Goal: Use online tool/utility: Utilize a website feature to perform a specific function

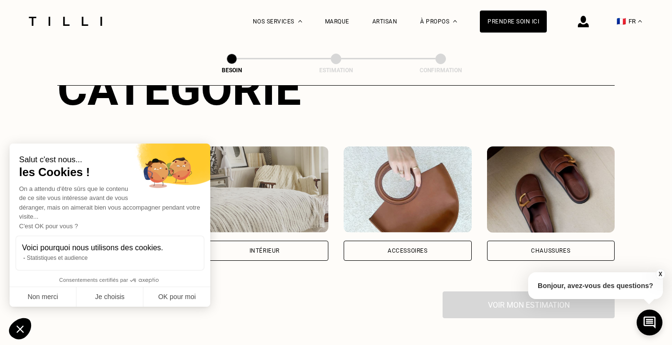
scroll to position [140, 0]
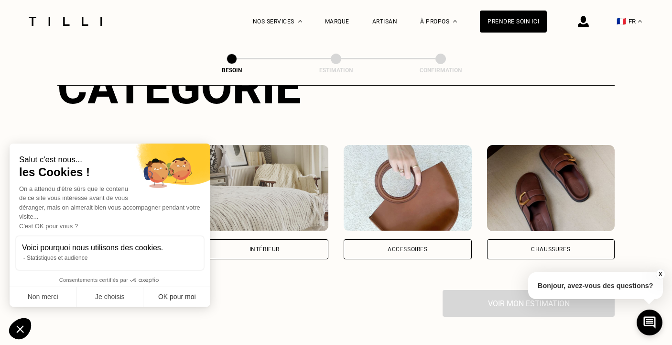
click at [176, 297] on button "OK pour moi" at bounding box center [176, 297] width 67 height 20
checkbox input "true"
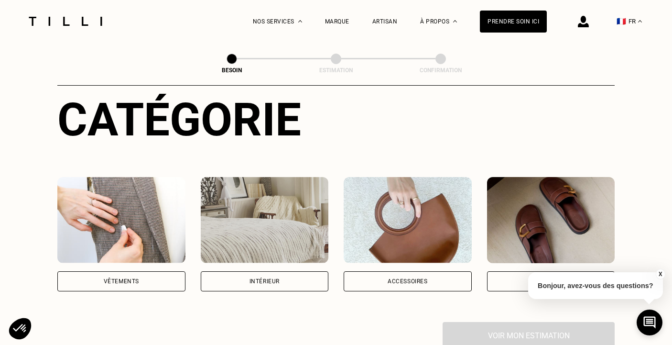
scroll to position [108, 0]
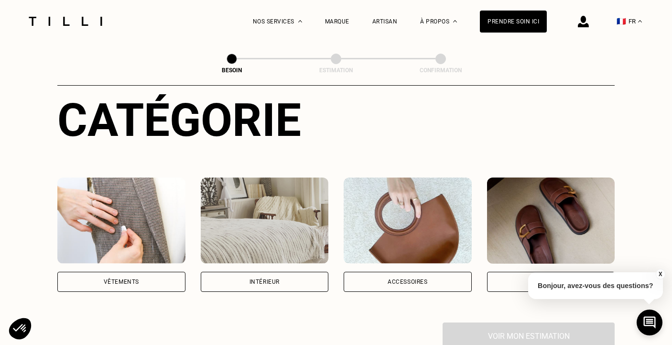
click at [272, 279] on div "Intérieur" at bounding box center [265, 282] width 30 height 6
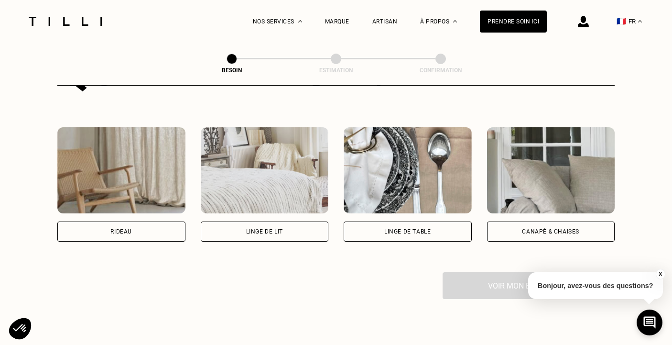
scroll to position [418, 0]
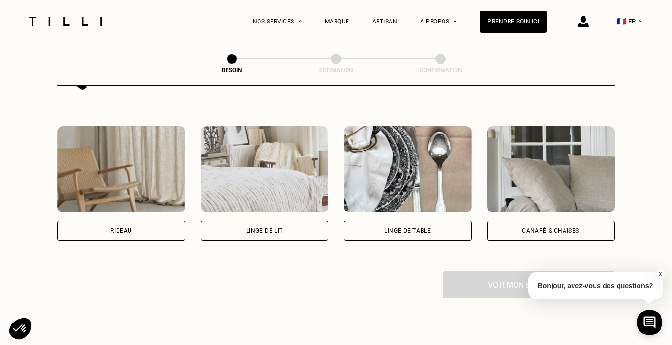
click at [135, 220] on div "Rideau" at bounding box center [121, 230] width 128 height 20
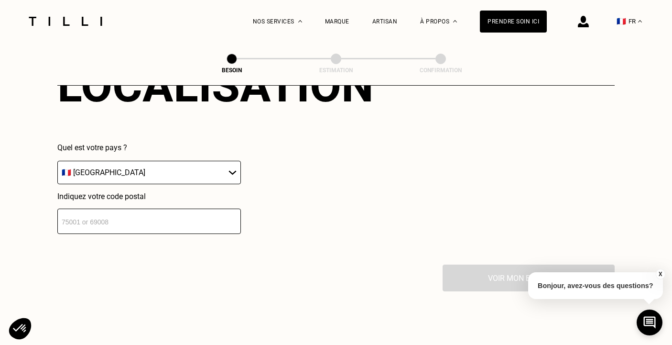
scroll to position [664, 0]
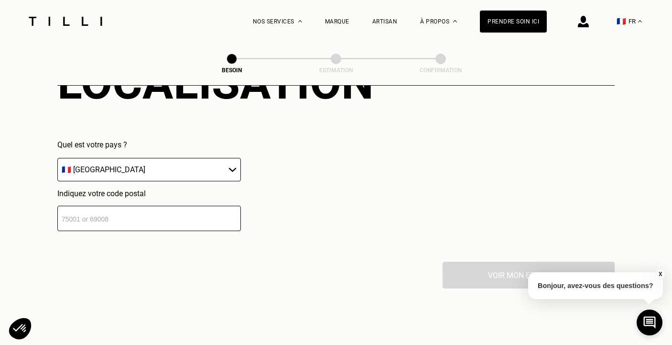
select select "BE"
click at [206, 208] on input "number" at bounding box center [149, 218] width 184 height 25
type input "6900"
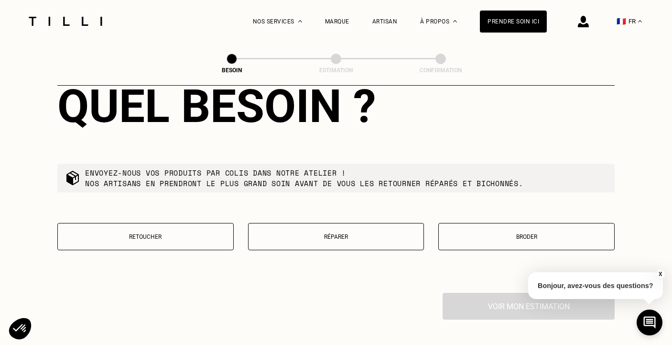
scroll to position [885, 0]
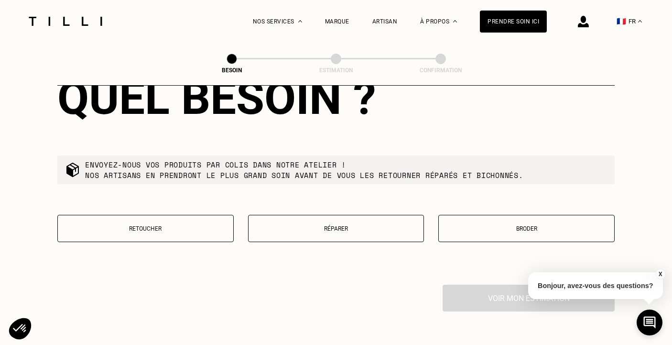
click at [169, 224] on button "Retoucher" at bounding box center [145, 228] width 176 height 27
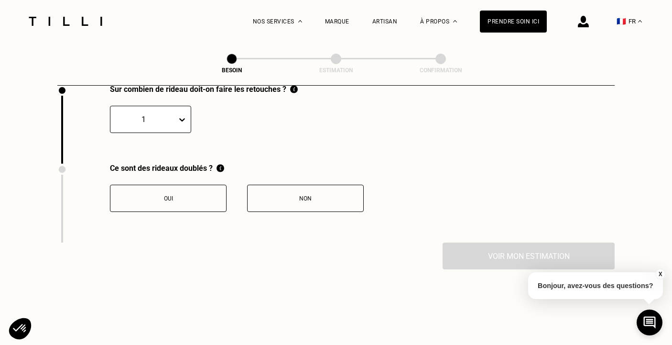
scroll to position [1085, 0]
click at [331, 195] on div "Non" at bounding box center [305, 198] width 106 height 7
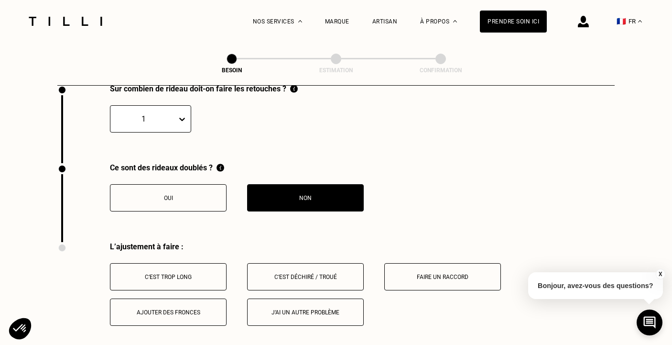
scroll to position [1212, 0]
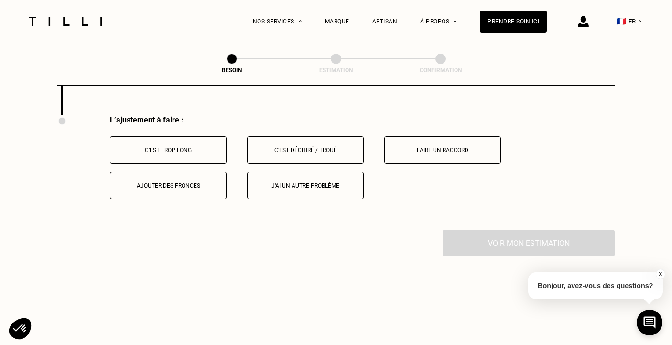
click at [185, 147] on div "C‘est trop long" at bounding box center [168, 150] width 106 height 7
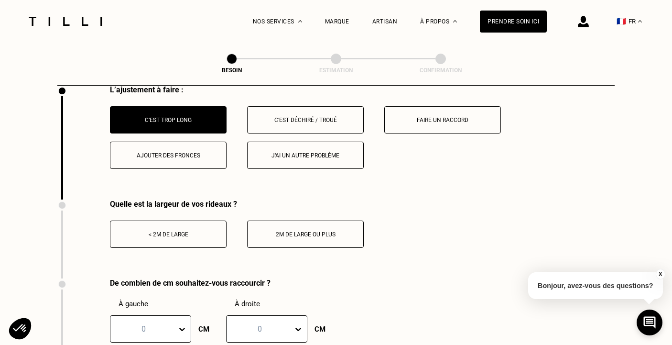
scroll to position [1248, 0]
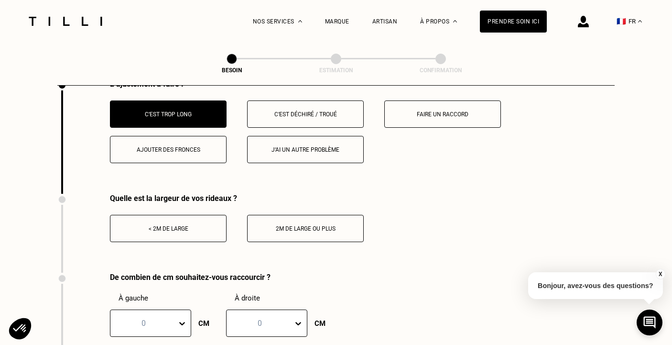
click at [195, 225] on div "< 2m de large" at bounding box center [168, 228] width 106 height 7
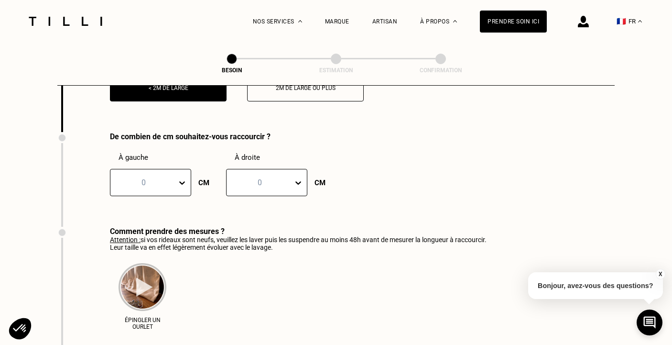
scroll to position [1389, 0]
click at [181, 181] on icon at bounding box center [182, 182] width 6 height 3
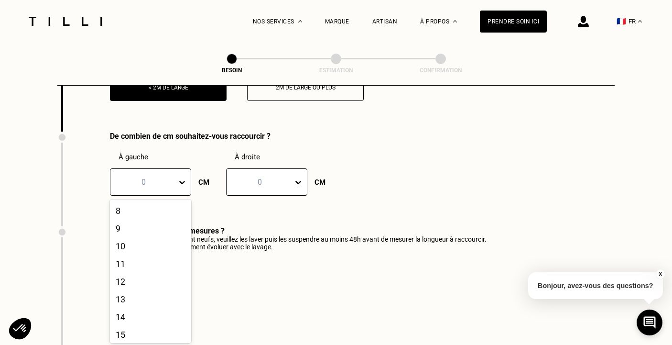
scroll to position [232, 0]
click at [136, 326] on div "20" at bounding box center [150, 332] width 81 height 18
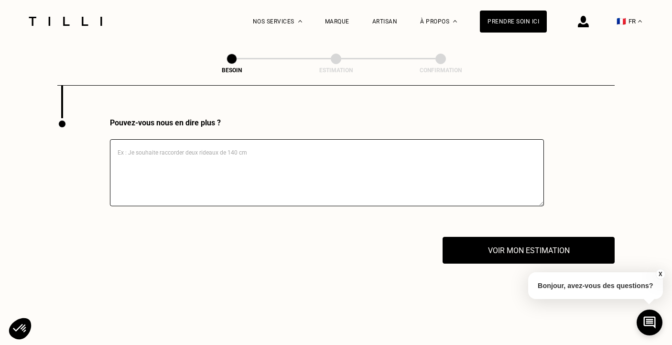
scroll to position [1644, 0]
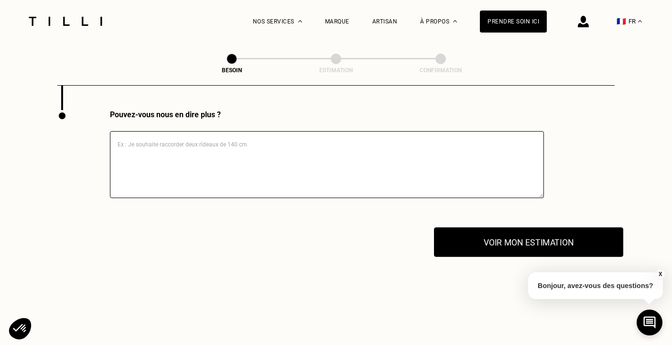
click at [519, 232] on button "Voir mon estimation" at bounding box center [528, 242] width 189 height 30
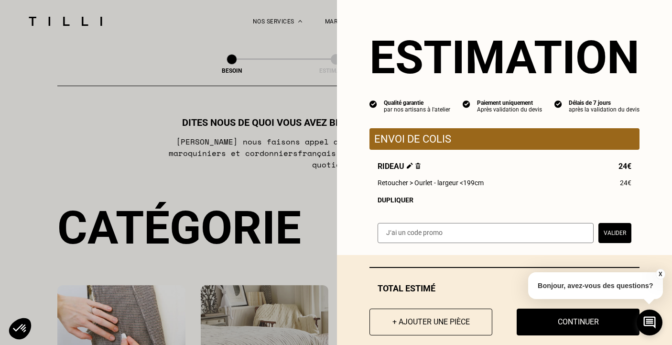
scroll to position [0, 0]
